Goal: Task Accomplishment & Management: Use online tool/utility

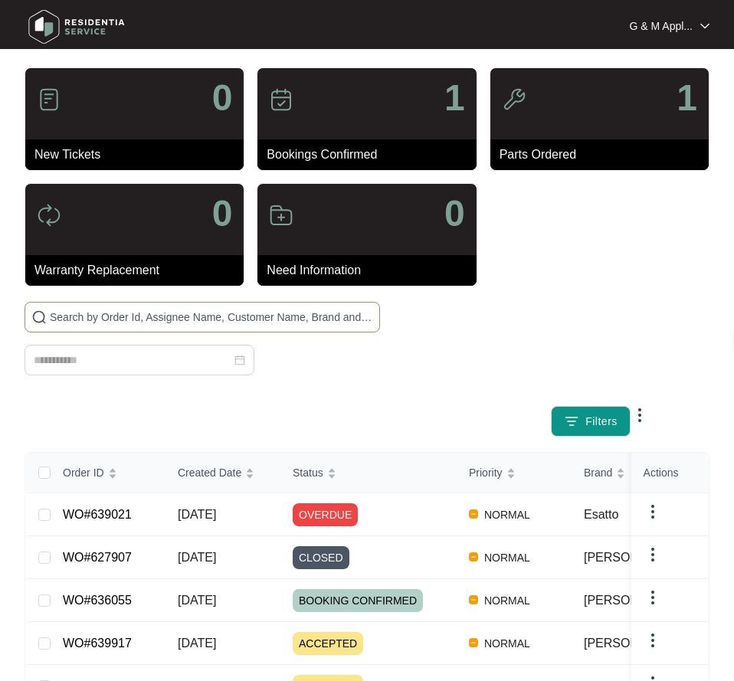
click at [127, 313] on input "text" at bounding box center [211, 317] width 323 height 17
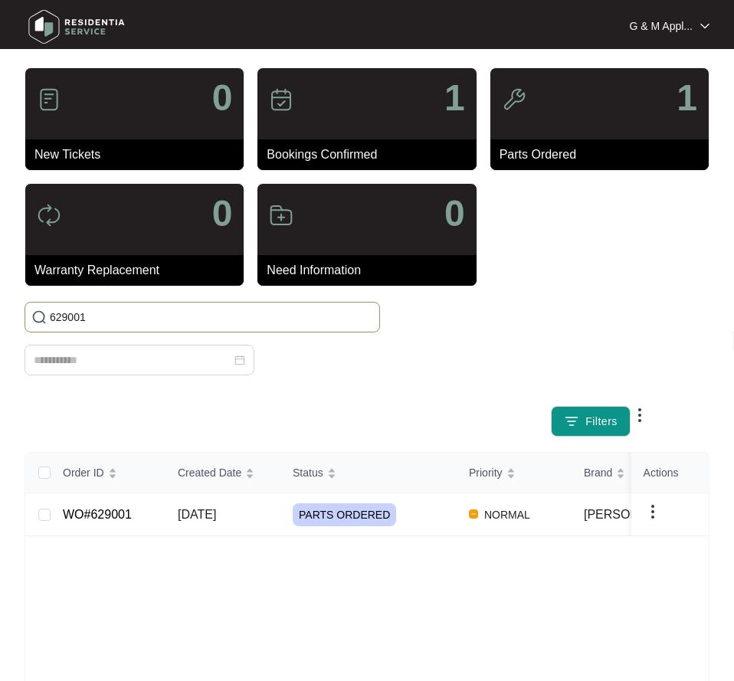
type input "629001"
click at [105, 517] on link "WO#629001" at bounding box center [97, 514] width 69 height 13
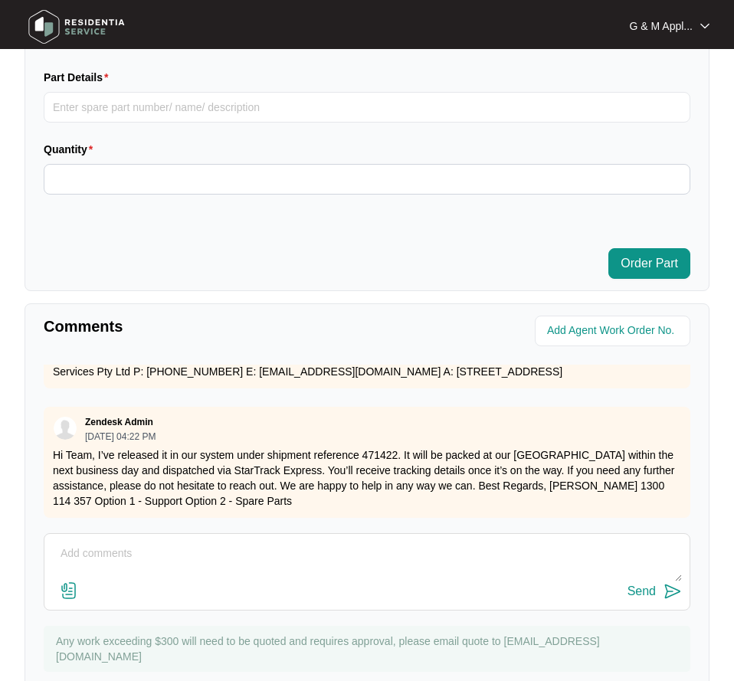
scroll to position [1121, 0]
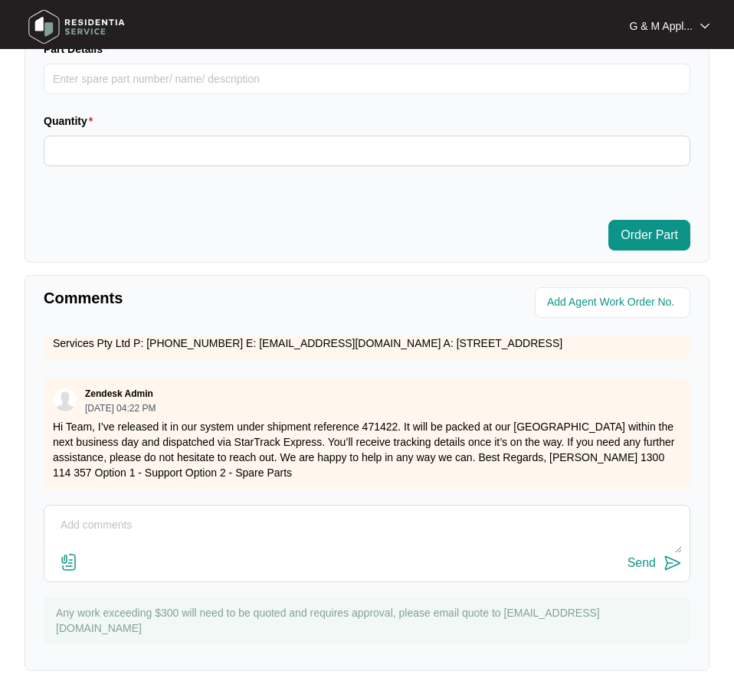
click at [151, 522] on textarea at bounding box center [367, 534] width 630 height 40
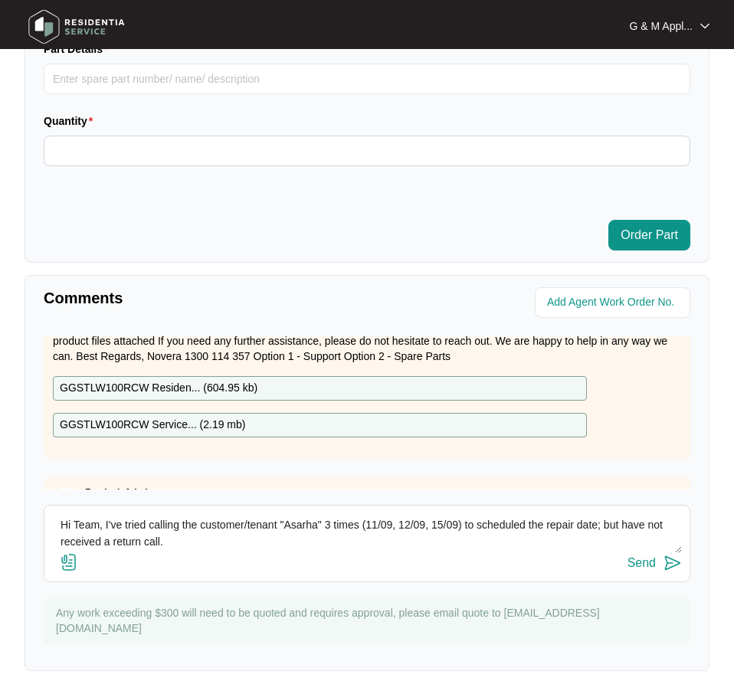
click at [511, 526] on textarea "Hi Team, I've tried calling the customer/tenant "Asarha" 3 times (11/09, 12/09,…" at bounding box center [367, 534] width 630 height 40
click at [539, 522] on textarea "Hi Team, I've tried calling the customer/tenant "Asarha" 3 times (11/09, 12/09,…" at bounding box center [367, 534] width 630 height 40
click at [204, 544] on textarea "Hi Team, I've tried calling the customer/tenant "Asarha" 3 times (11/09, 12/09,…" at bounding box center [367, 534] width 630 height 40
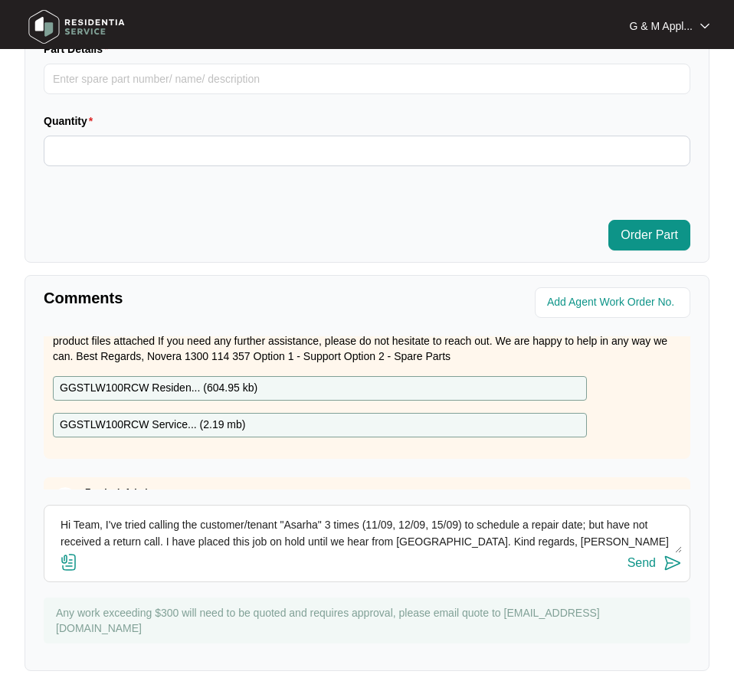
type textarea "Hi Team, I've tried calling the customer/tenant "Asarha" 3 times (11/09, 12/09,…"
click at [677, 563] on img at bounding box center [673, 563] width 18 height 18
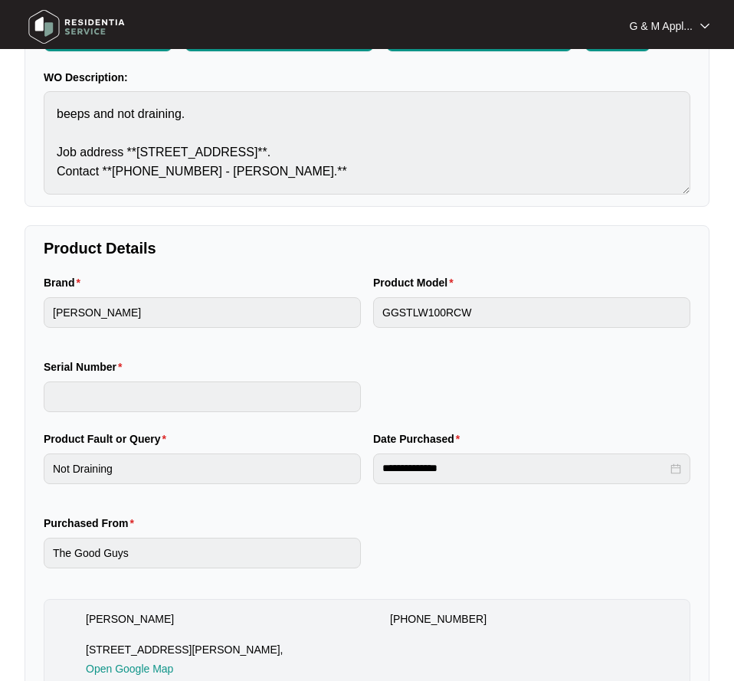
scroll to position [124, 0]
